Goal: Task Accomplishment & Management: Manage account settings

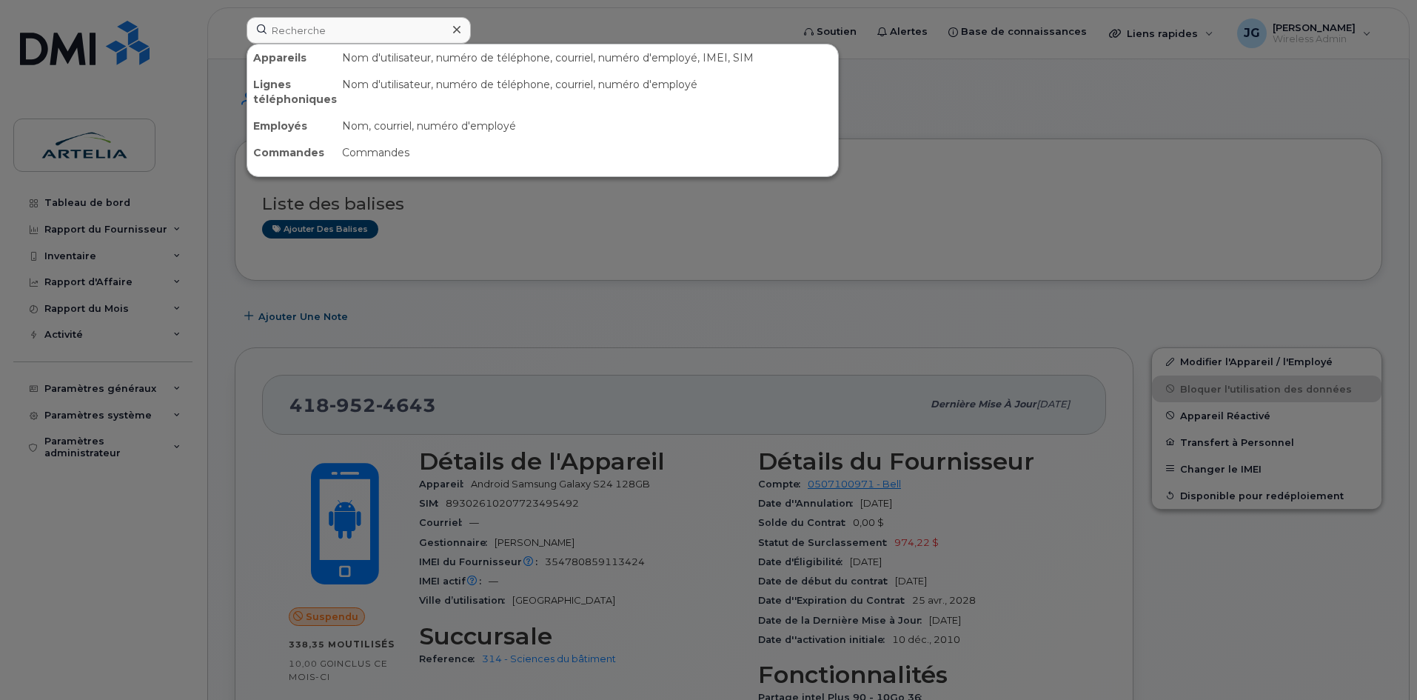
click at [308, 23] on input at bounding box center [359, 30] width 224 height 27
type input "4384355739"
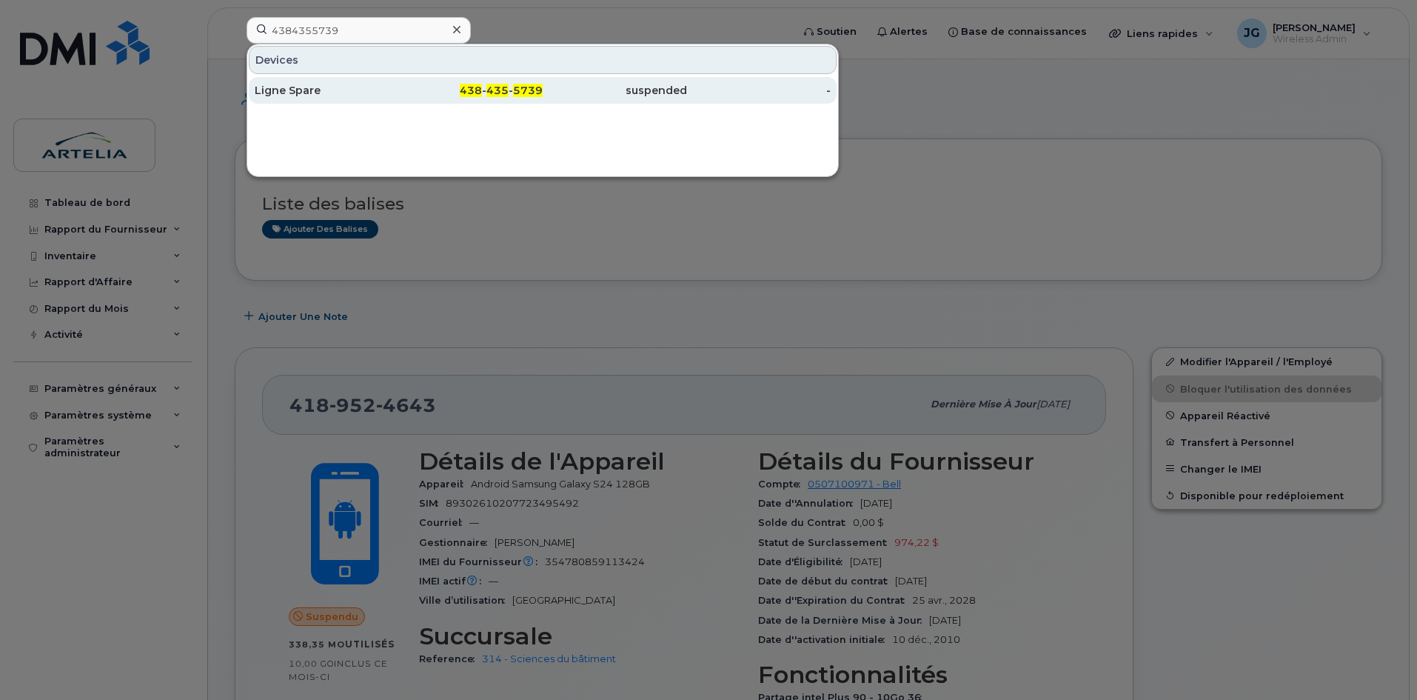
click at [565, 84] on div "suspended" at bounding box center [615, 90] width 144 height 15
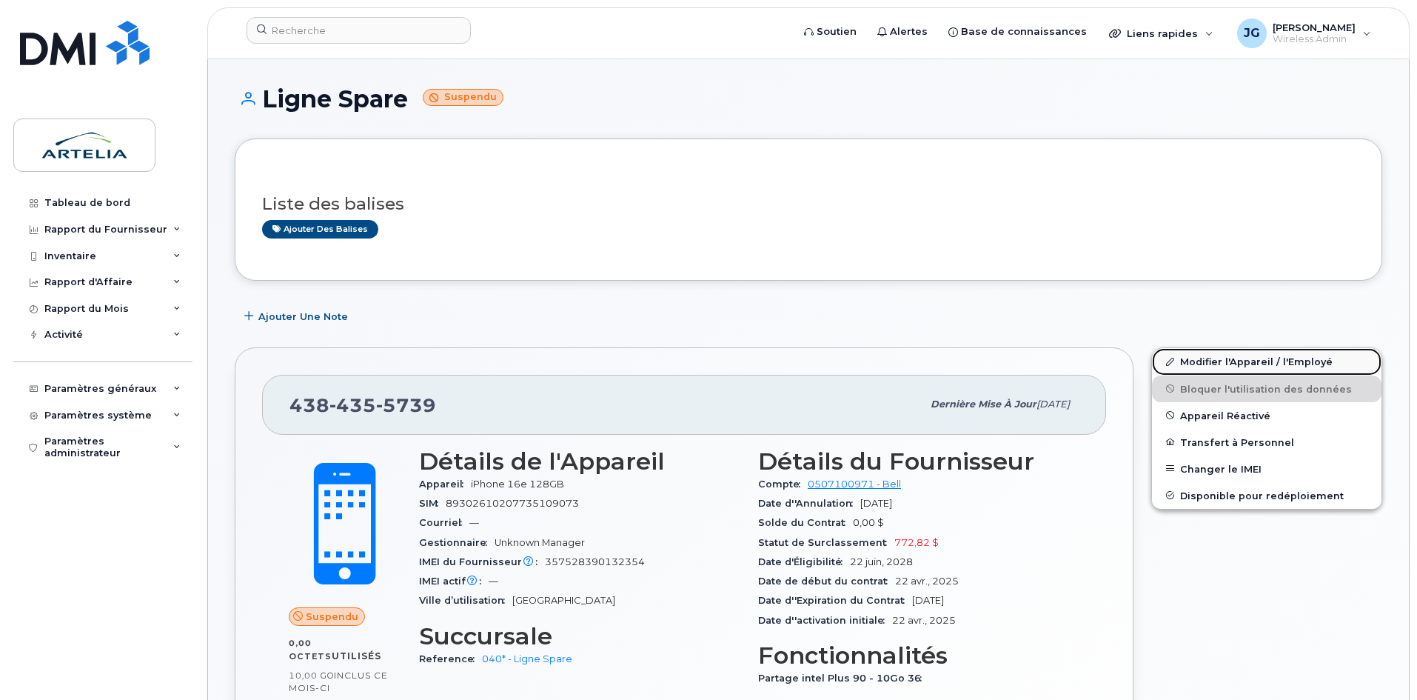
click at [1285, 361] on link "Modifier l'Appareil / l'Employé" at bounding box center [1267, 361] width 230 height 27
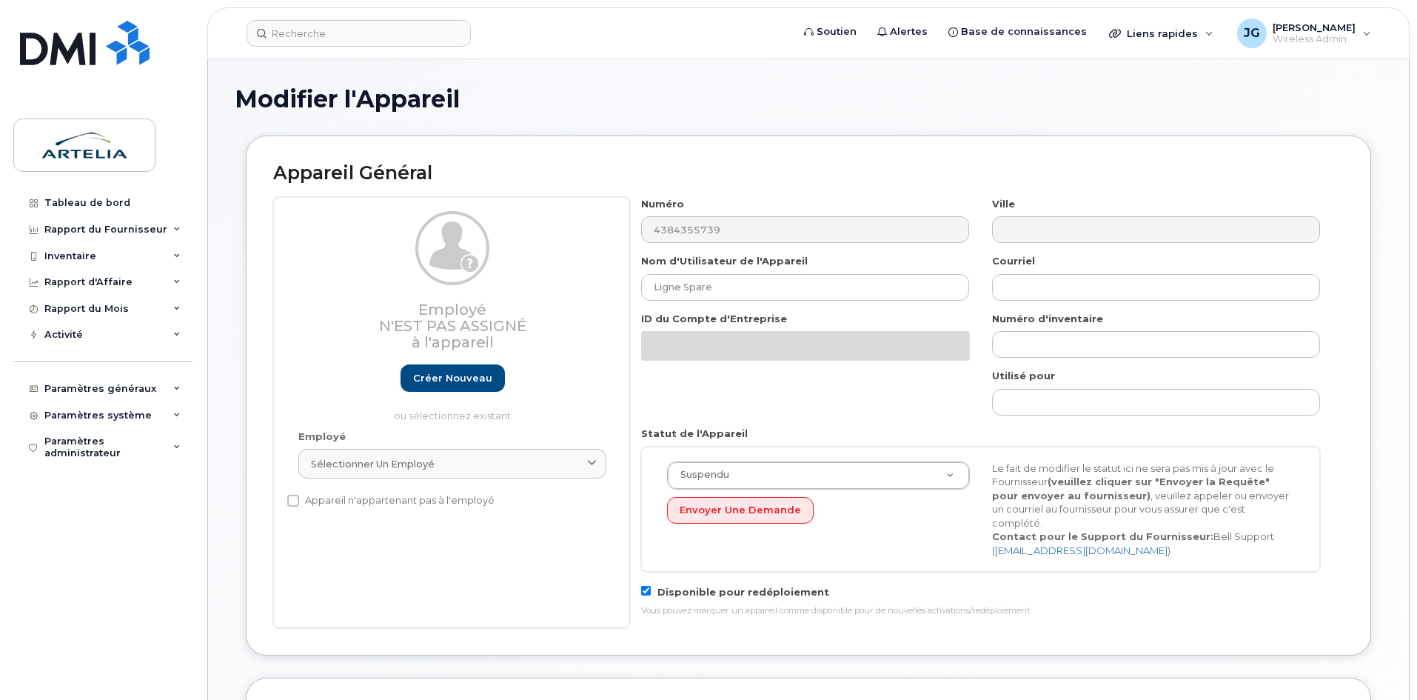
select select "29521960"
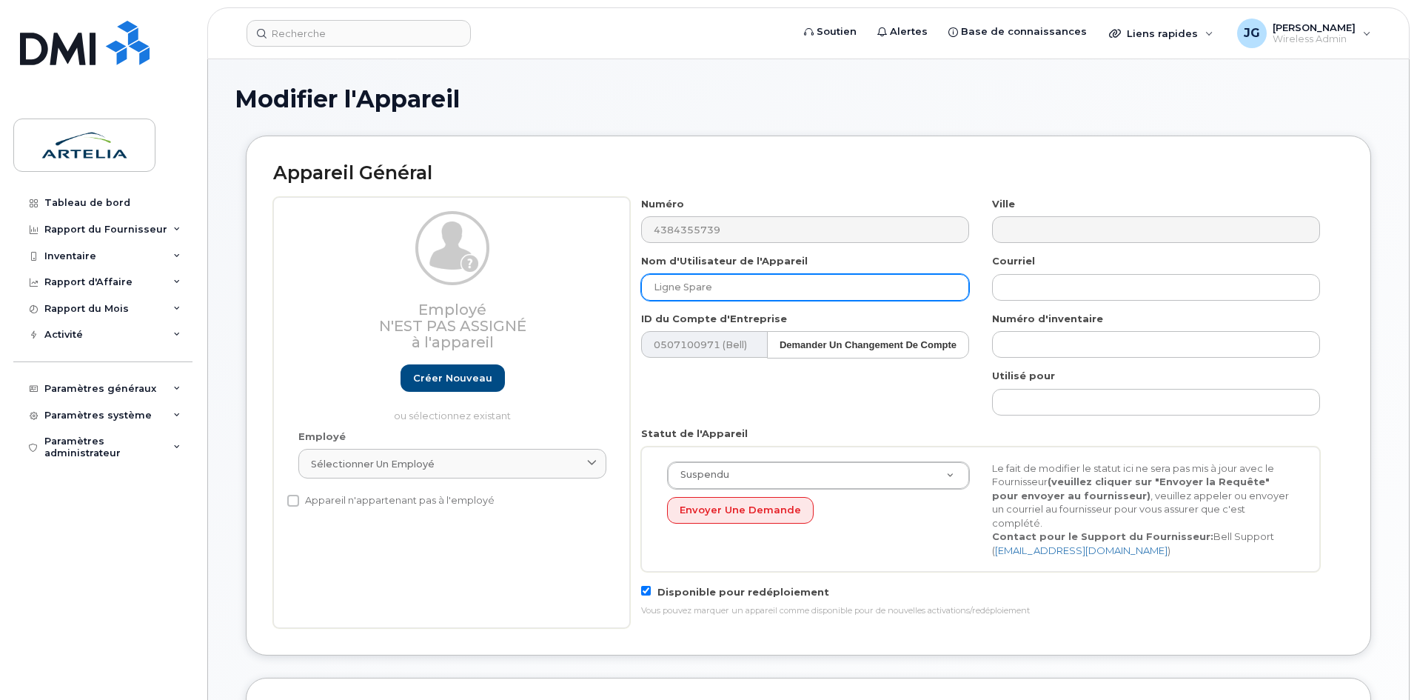
drag, startPoint x: 814, startPoint y: 278, endPoint x: 194, endPoint y: 338, distance: 623.4
click at [214, 342] on div "Modifier l'Appareil Appareil Général Employé N'est pas assigné à l'appareil Cré…" at bounding box center [808, 693] width 1201 height 1268
paste input "Pierre-Luc"
paste input "Tremblay-Campagna"
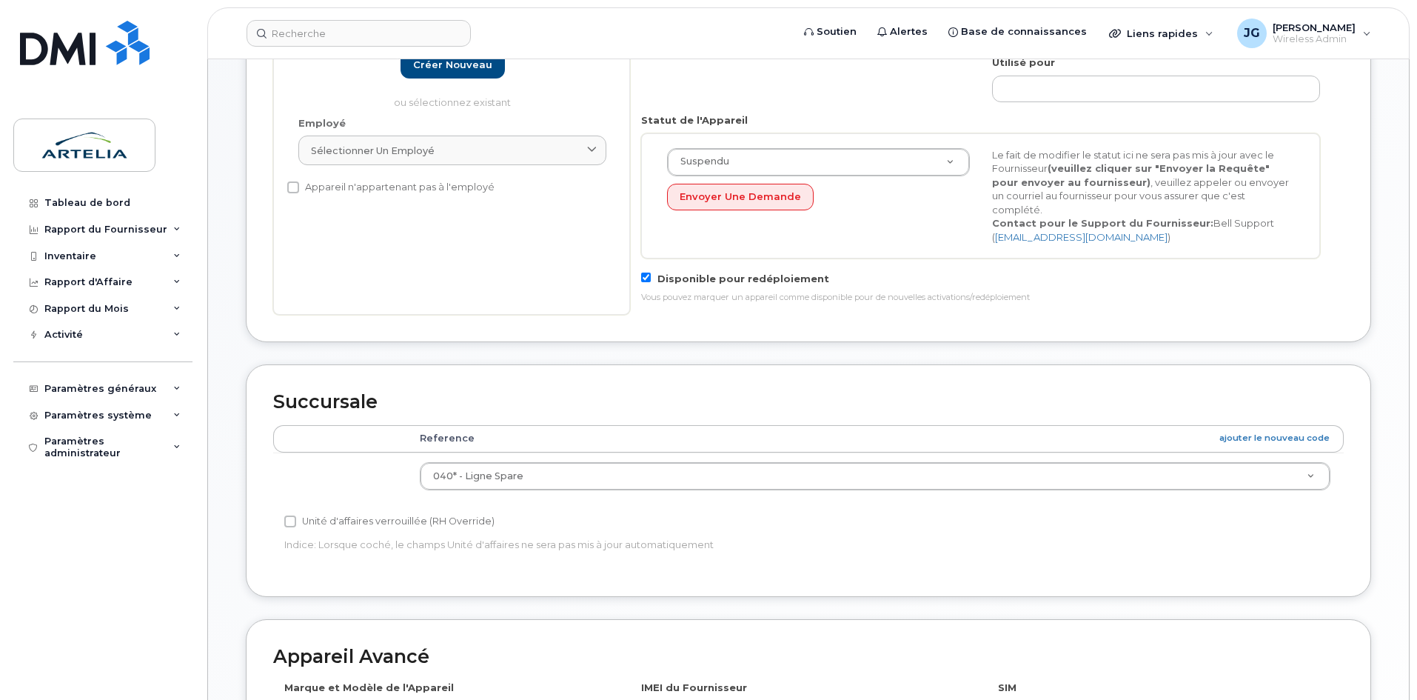
scroll to position [623, 0]
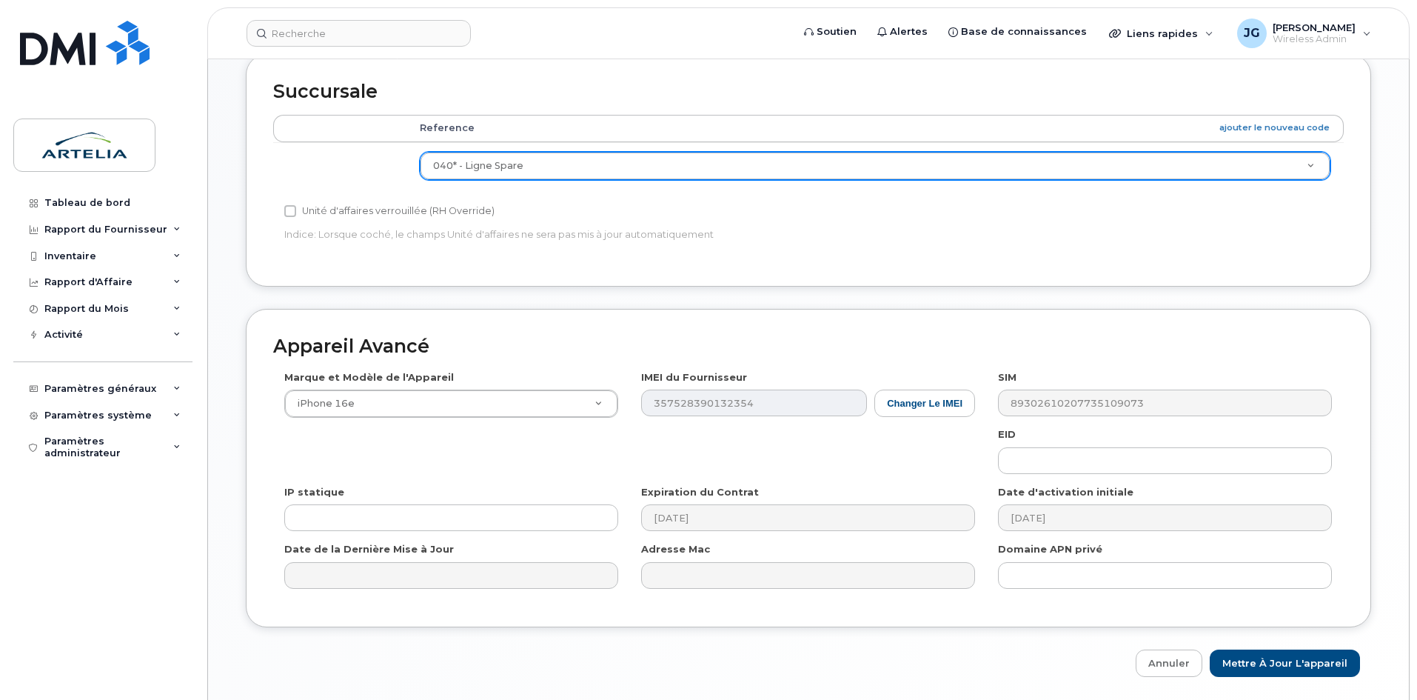
type input "[PERSON_NAME]"
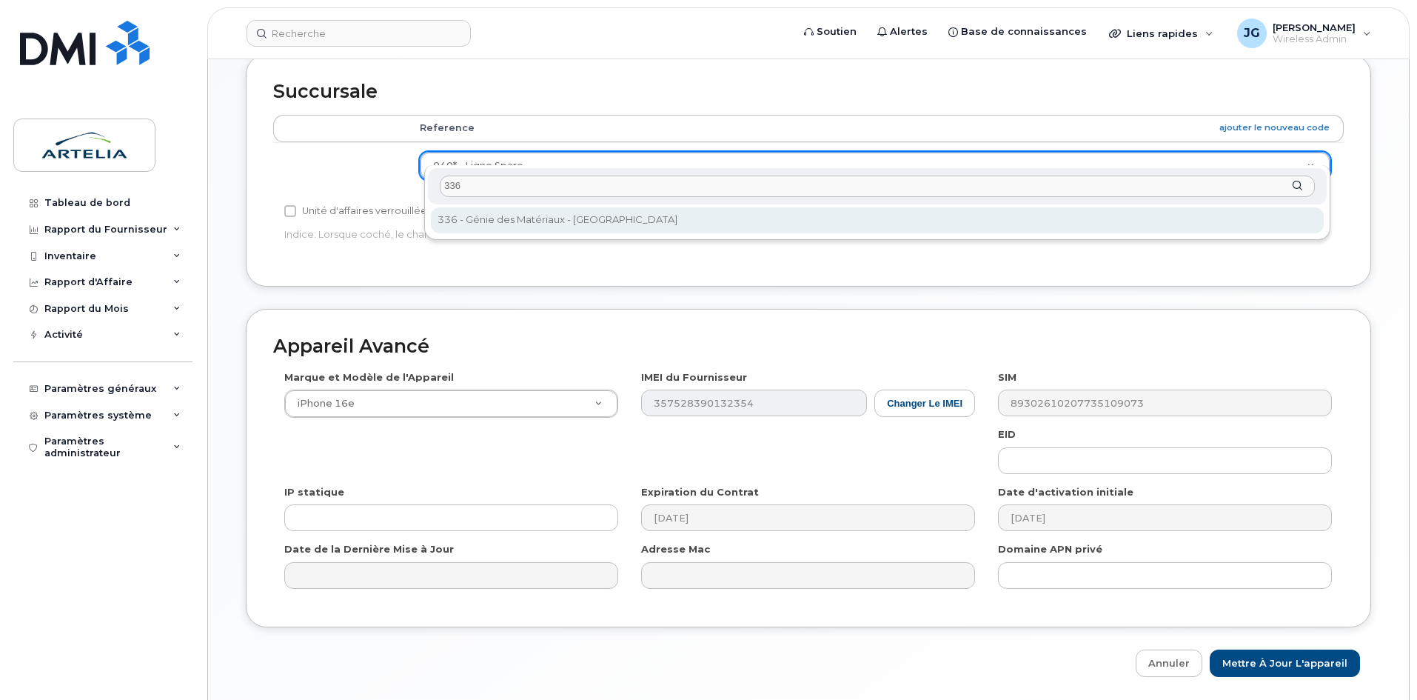
type input "336"
click at [569, 236] on div "336 336 - Génie des Matériaux - Baie-Comeau" at bounding box center [877, 202] width 906 height 75
select select "29522004"
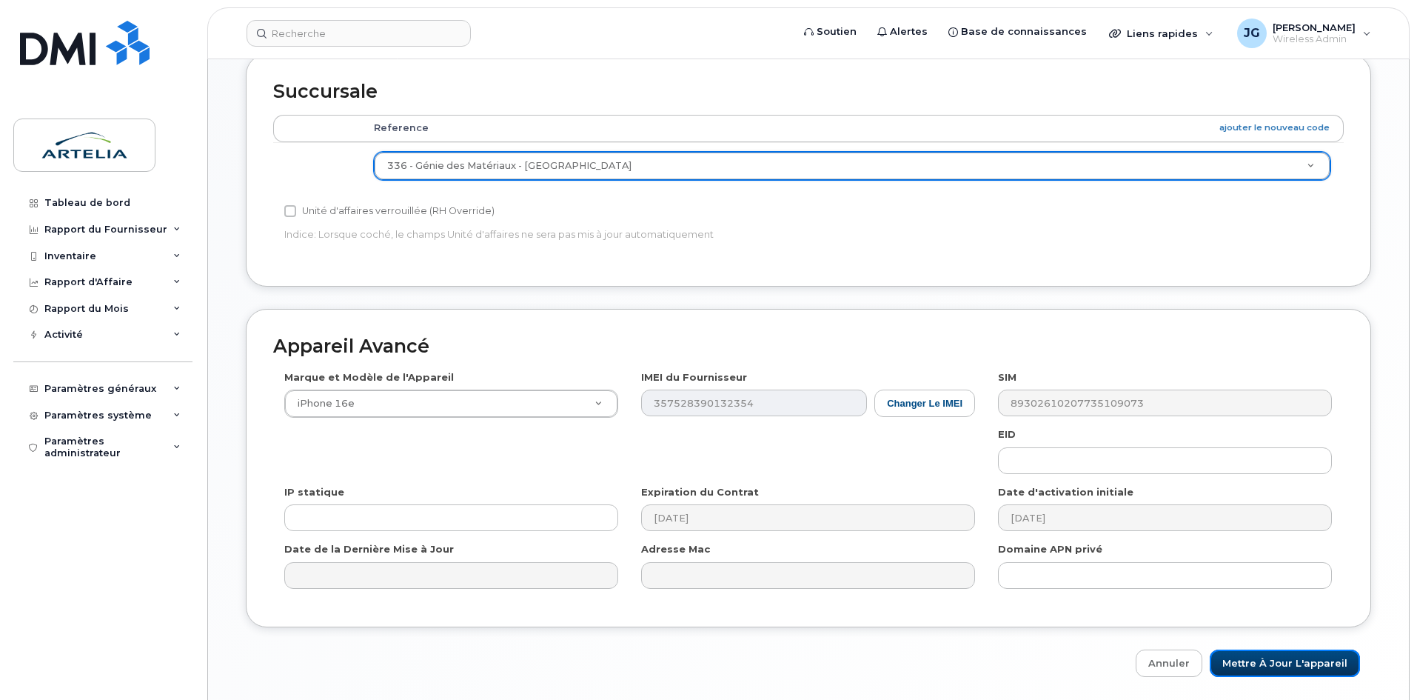
drag, startPoint x: 1274, startPoint y: 654, endPoint x: 1073, endPoint y: 666, distance: 201.0
click at [1274, 654] on input "Mettre à jour l'appareil" at bounding box center [1285, 662] width 150 height 27
type input "Sauvegarde..."
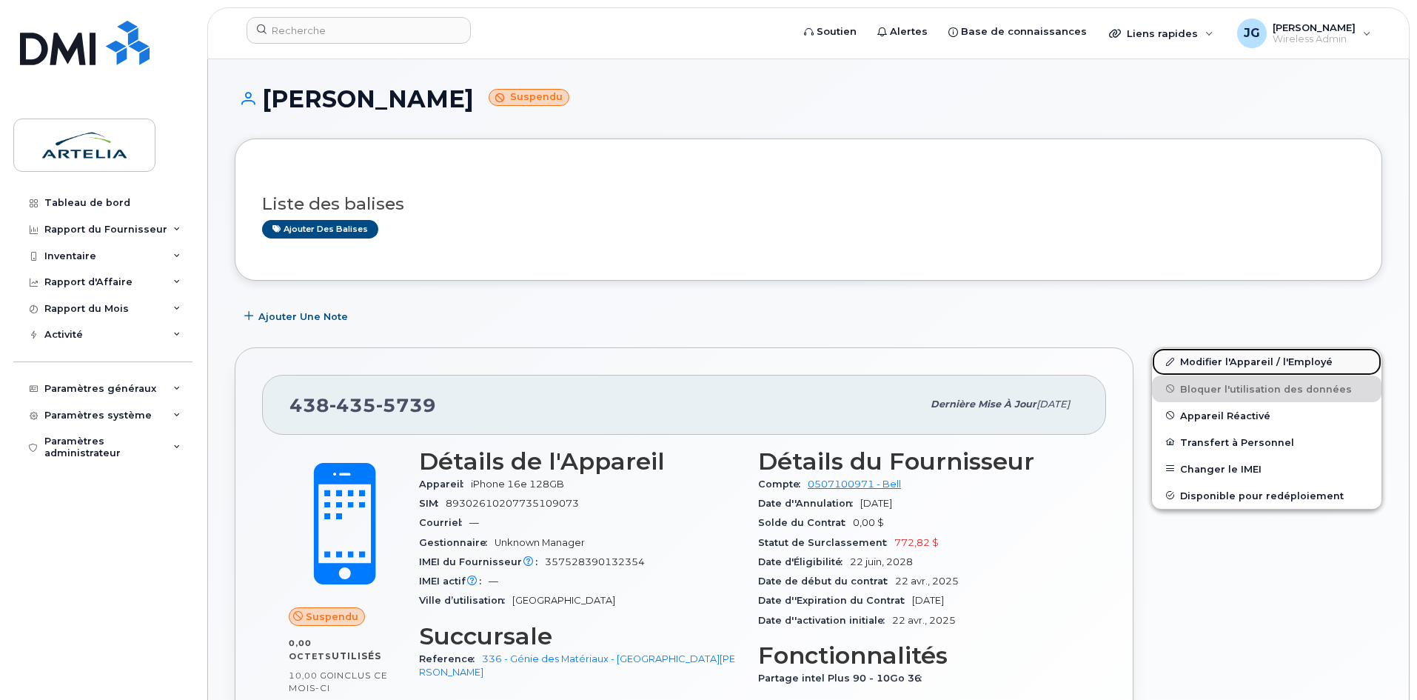
click at [1246, 361] on link "Modifier l'Appareil / l'Employé" at bounding box center [1267, 361] width 230 height 27
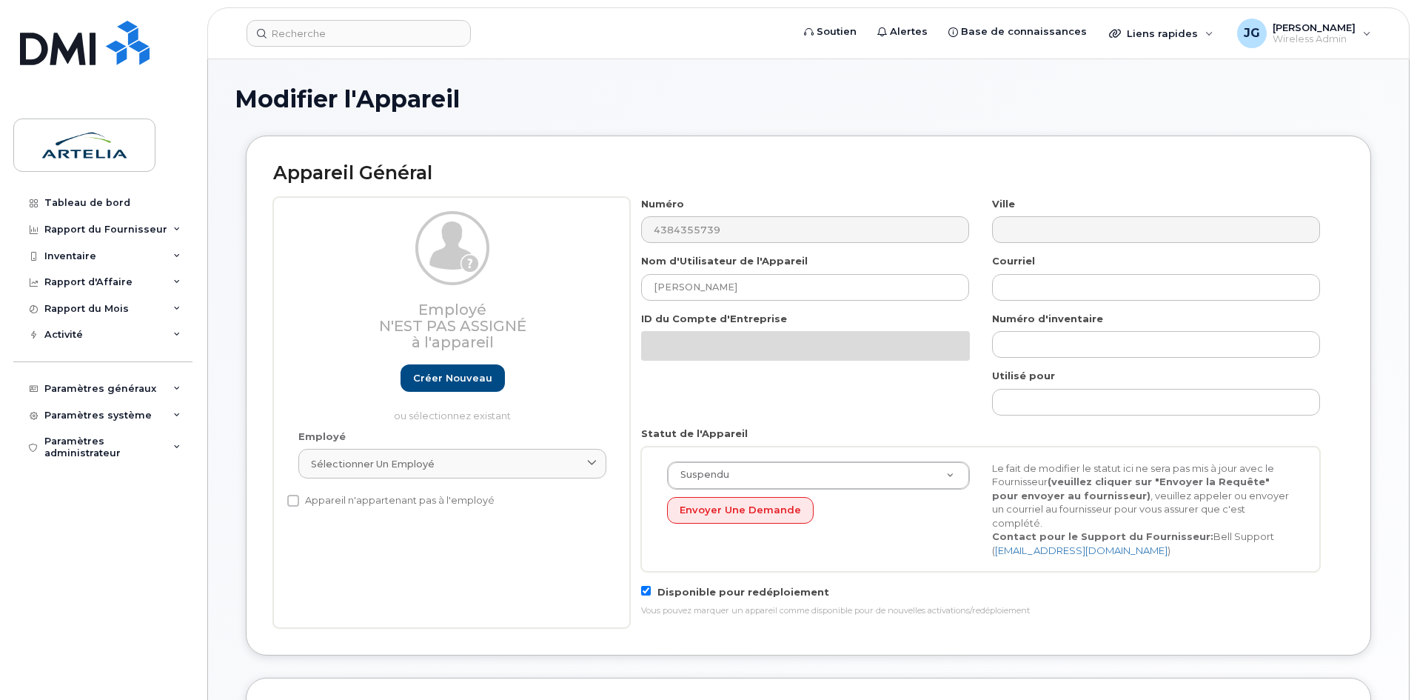
select select "29522004"
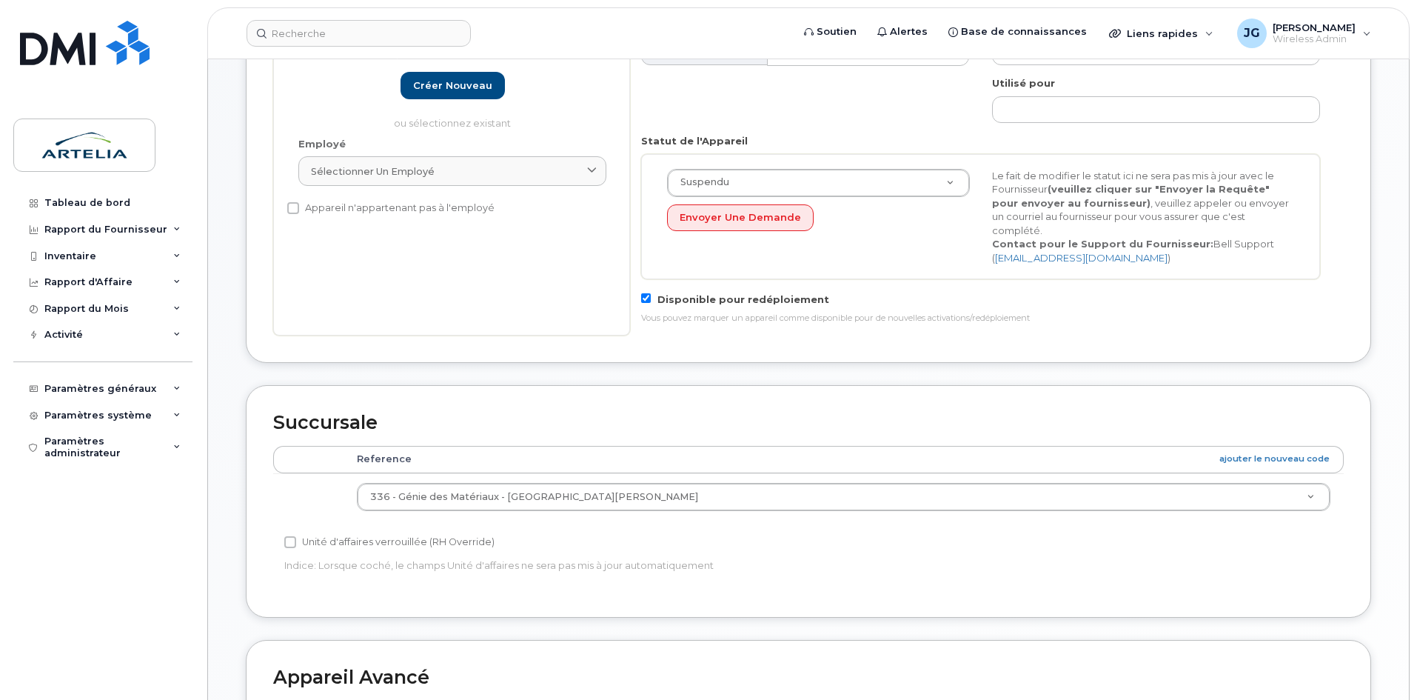
scroll to position [660, 0]
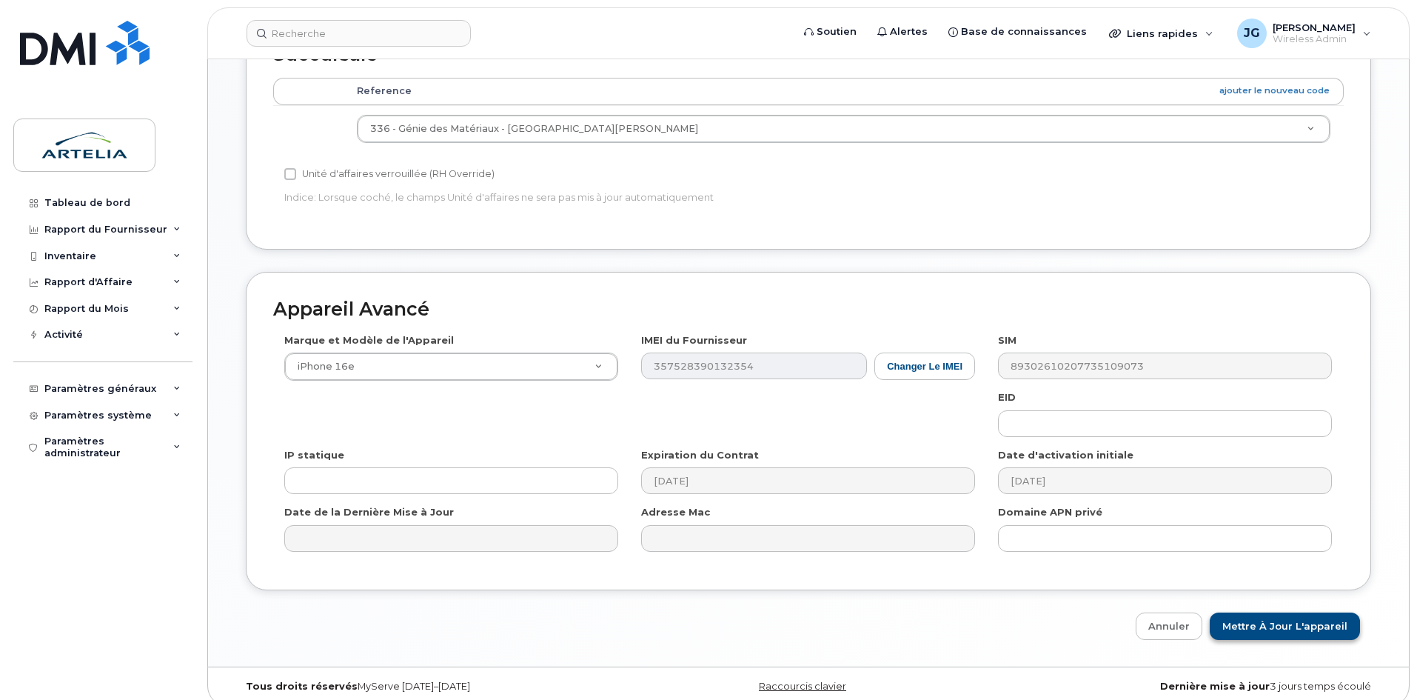
click at [1268, 600] on div "Appareil Avancé Marque et Modèle de l'Appareil iPhone 16e Android TCL 502 Watch…" at bounding box center [809, 456] width 1148 height 368
click at [1273, 612] on input "Mettre à jour l'appareil" at bounding box center [1285, 625] width 150 height 27
type input "Sauvegarde..."
